Goal: Task Accomplishment & Management: Complete application form

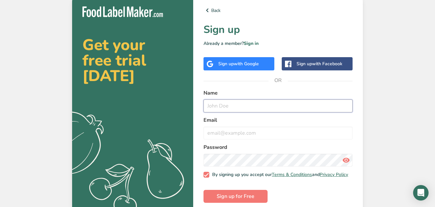
click at [233, 108] on input "text" at bounding box center [278, 105] width 149 height 13
click at [209, 112] on form "Name Email Password By signing up you accept our Terms & Conditions and Privacy…" at bounding box center [278, 145] width 149 height 113
click at [215, 104] on input "text" at bounding box center [278, 105] width 149 height 13
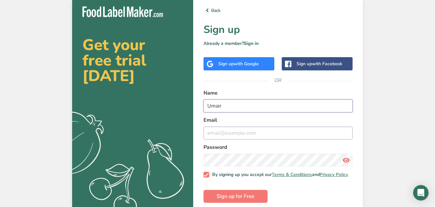
type input "Umair"
click at [221, 134] on input "email" at bounding box center [278, 132] width 149 height 13
type input "[EMAIL_ADDRESS][DOMAIN_NAME]"
click at [250, 198] on span "Sign up for Free" at bounding box center [236, 196] width 38 height 8
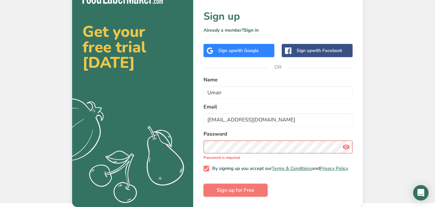
scroll to position [17, 0]
click at [236, 188] on span "Sign up for Free" at bounding box center [236, 190] width 38 height 8
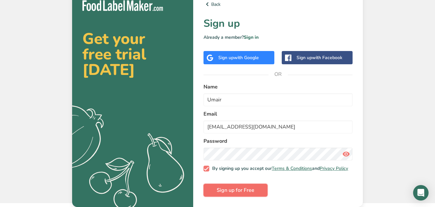
click at [241, 191] on span "Sign up for Free" at bounding box center [236, 190] width 38 height 8
click at [248, 191] on span "Sign up for Free" at bounding box center [236, 190] width 38 height 8
